Goal: Information Seeking & Learning: Learn about a topic

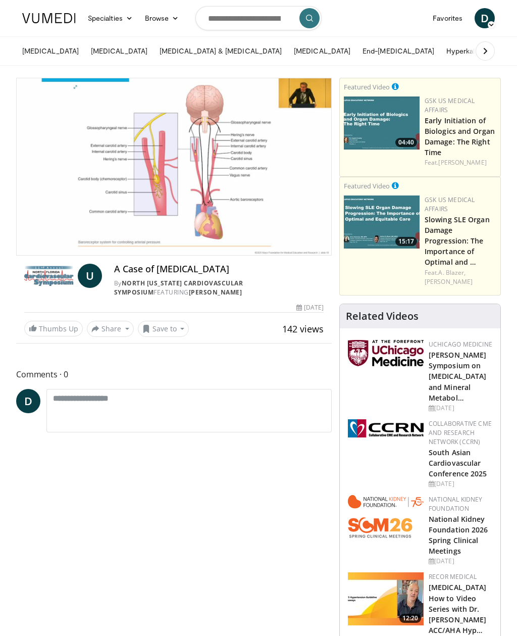
click at [200, 295] on div "By North Florida Cardiovascular Symposium FEATURING Ufuk Vardar" at bounding box center [219, 288] width 210 height 18
click at [168, 79] on div "10 seconds Tap to unmute" at bounding box center [174, 166] width 315 height 177
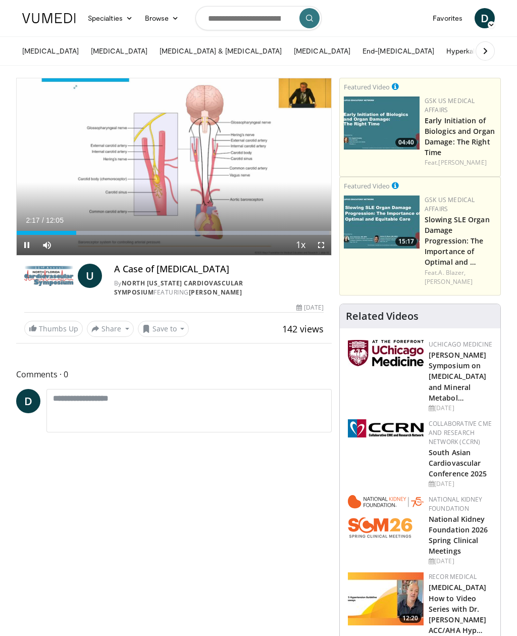
click at [97, 232] on div "Progress Bar" at bounding box center [173, 233] width 313 height 4
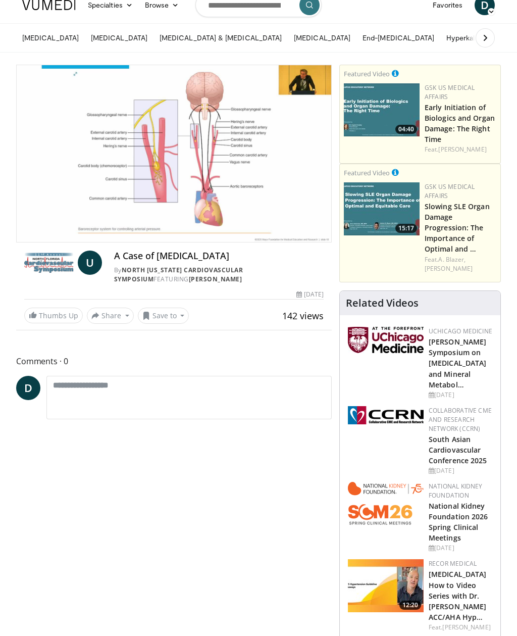
scroll to position [27, 0]
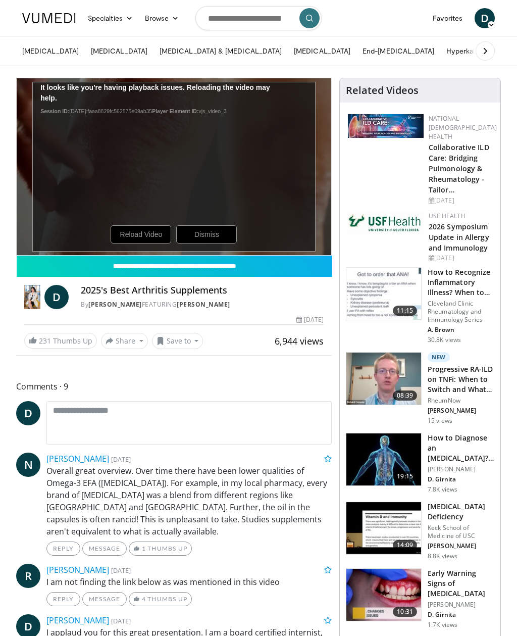
click at [356, 192] on div "National [DEMOGRAPHIC_DATA] Health Collaborative ILD Care: Bridging Pulmonology…" at bounding box center [420, 159] width 149 height 95
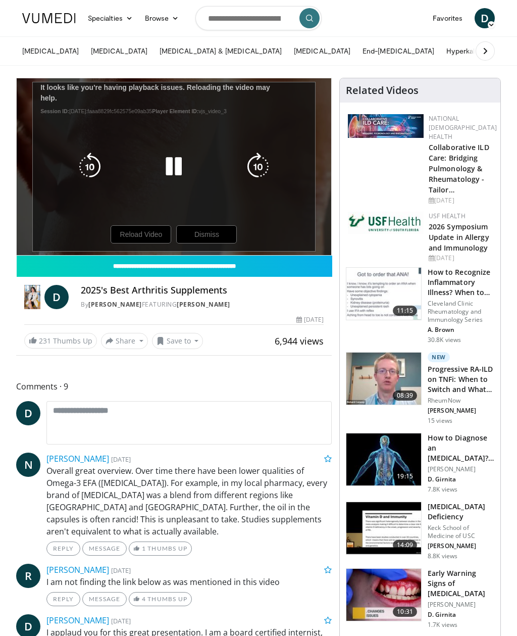
click at [173, 171] on icon "Video Player" at bounding box center [174, 167] width 28 height 28
click at [282, 216] on div "10 seconds Tap to unmute" at bounding box center [174, 166] width 315 height 177
